Goal: Information Seeking & Learning: Get advice/opinions

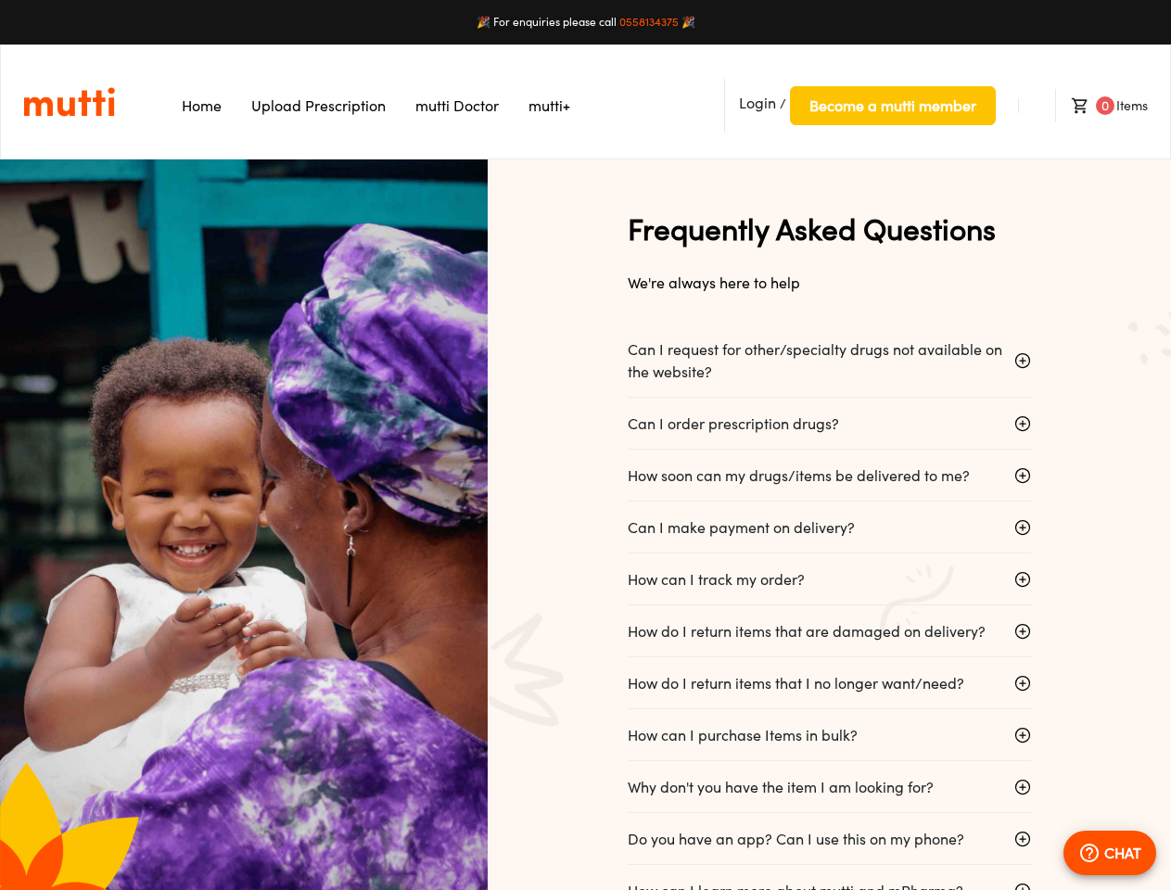
click at [585, 445] on div "Frequently Asked Questions We're always here to help Can I request for other/sp…" at bounding box center [829, 550] width 683 height 782
click at [757, 103] on span "Login" at bounding box center [757, 103] width 37 height 19
click at [892, 106] on span "Become a mutti member" at bounding box center [892, 106] width 167 height 26
click at [1100, 106] on span "0" at bounding box center [1105, 105] width 19 height 19
click at [821, 361] on p "Can I request for other/specialty drugs not available on the website?" at bounding box center [814, 360] width 374 height 44
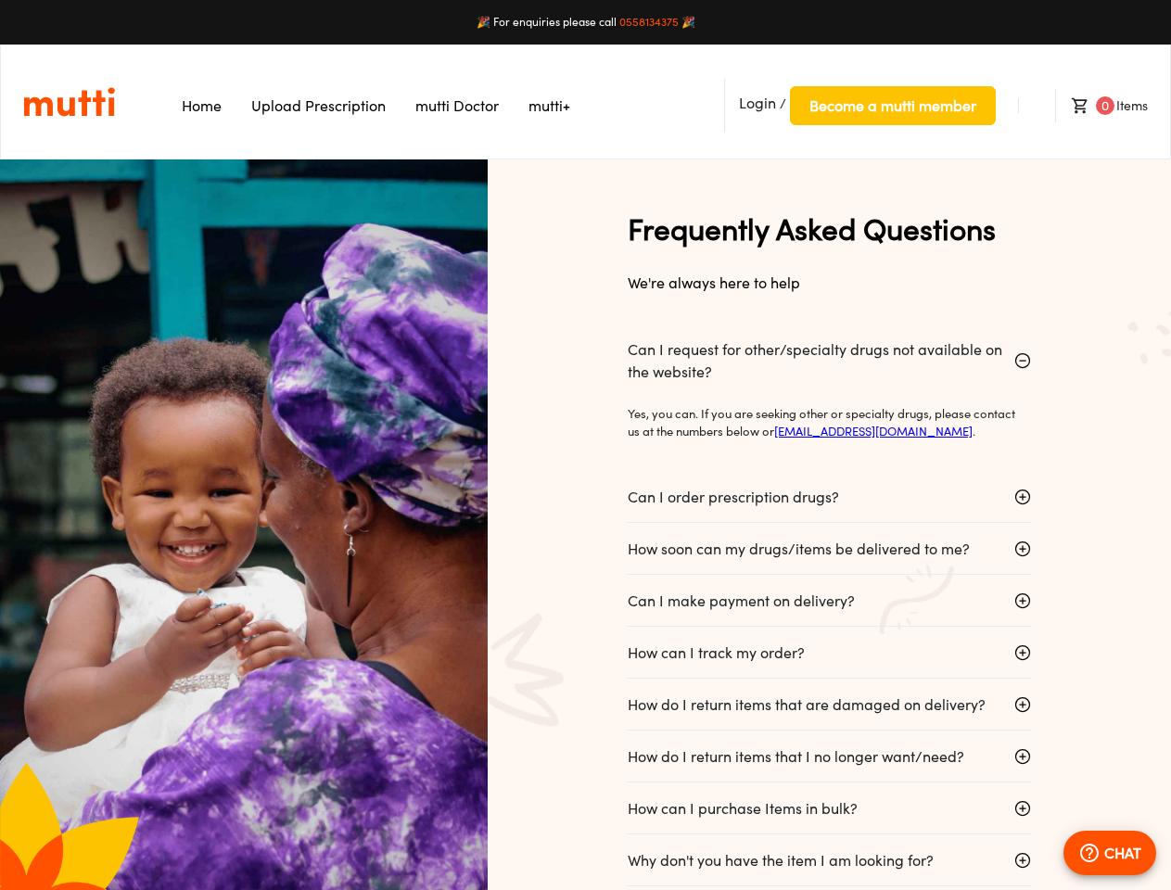
click at [821, 424] on p "Yes, you can. If you are seeking other or specialty drugs, please contact us at…" at bounding box center [821, 423] width 389 height 36
click at [821, 475] on div "Can I order prescription drugs?" at bounding box center [814, 497] width 374 height 52
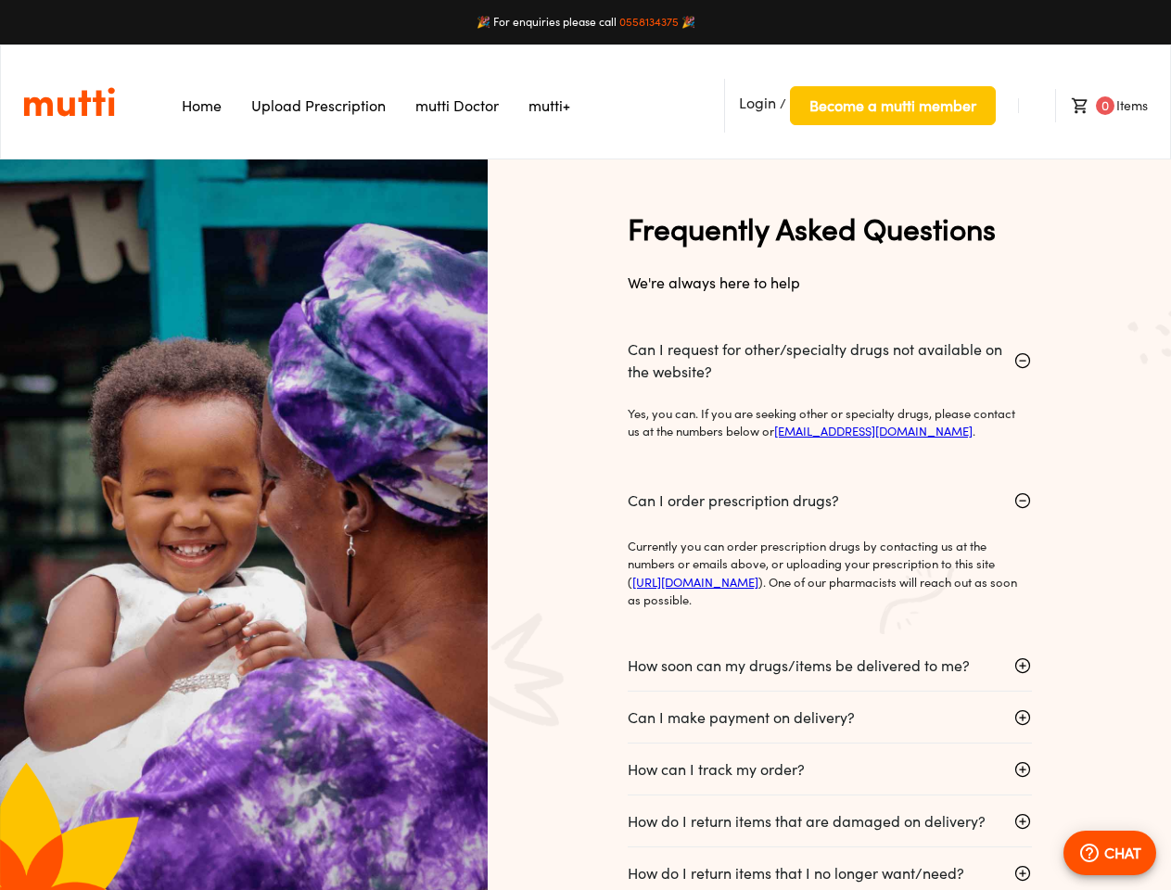
click at [821, 640] on div "How soon can my drugs/items be delivered to me?" at bounding box center [814, 666] width 374 height 52
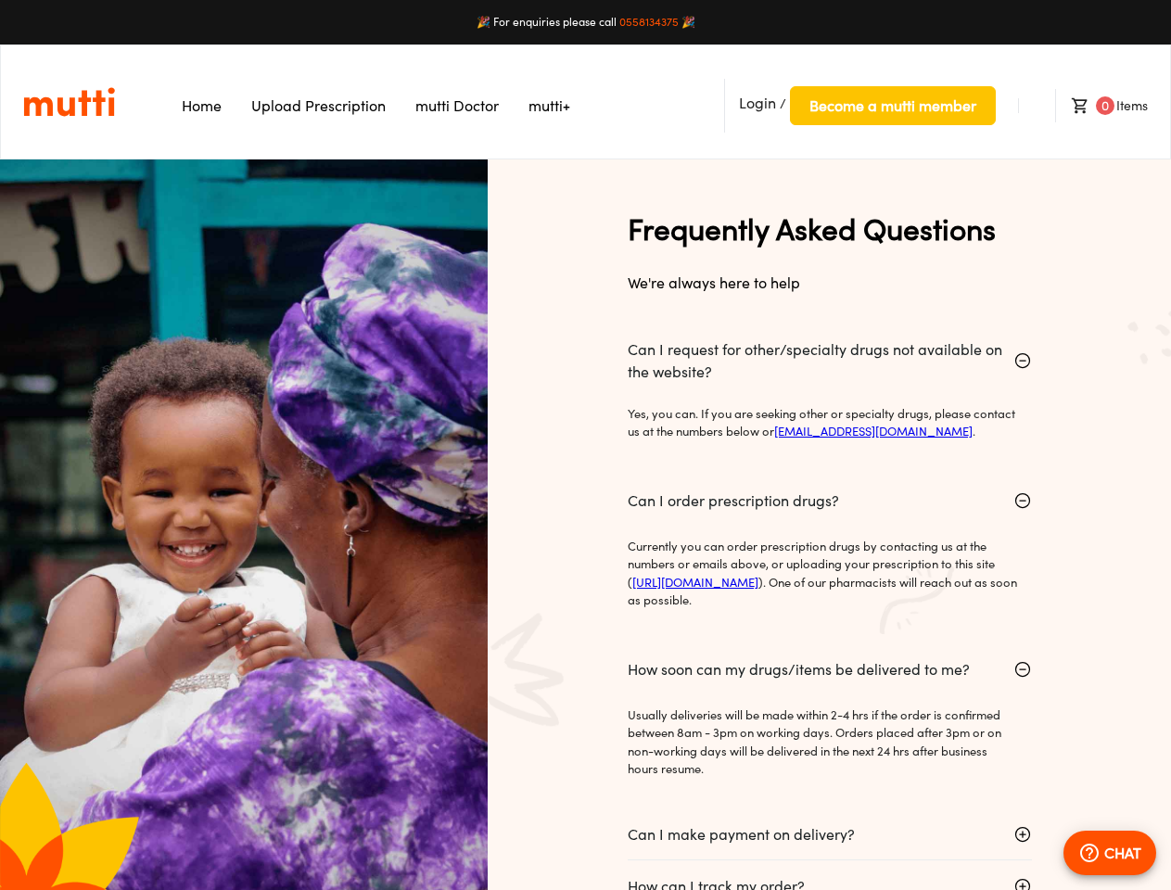
click at [821, 579] on p "Currently you can order prescription drugs by contacting us at the numbers or e…" at bounding box center [821, 574] width 389 height 72
click at [821, 631] on section "Can I request for other/specialty drugs not available on the website? Yes, you …" at bounding box center [829, 903] width 404 height 1160
